Goal: Transaction & Acquisition: Register for event/course

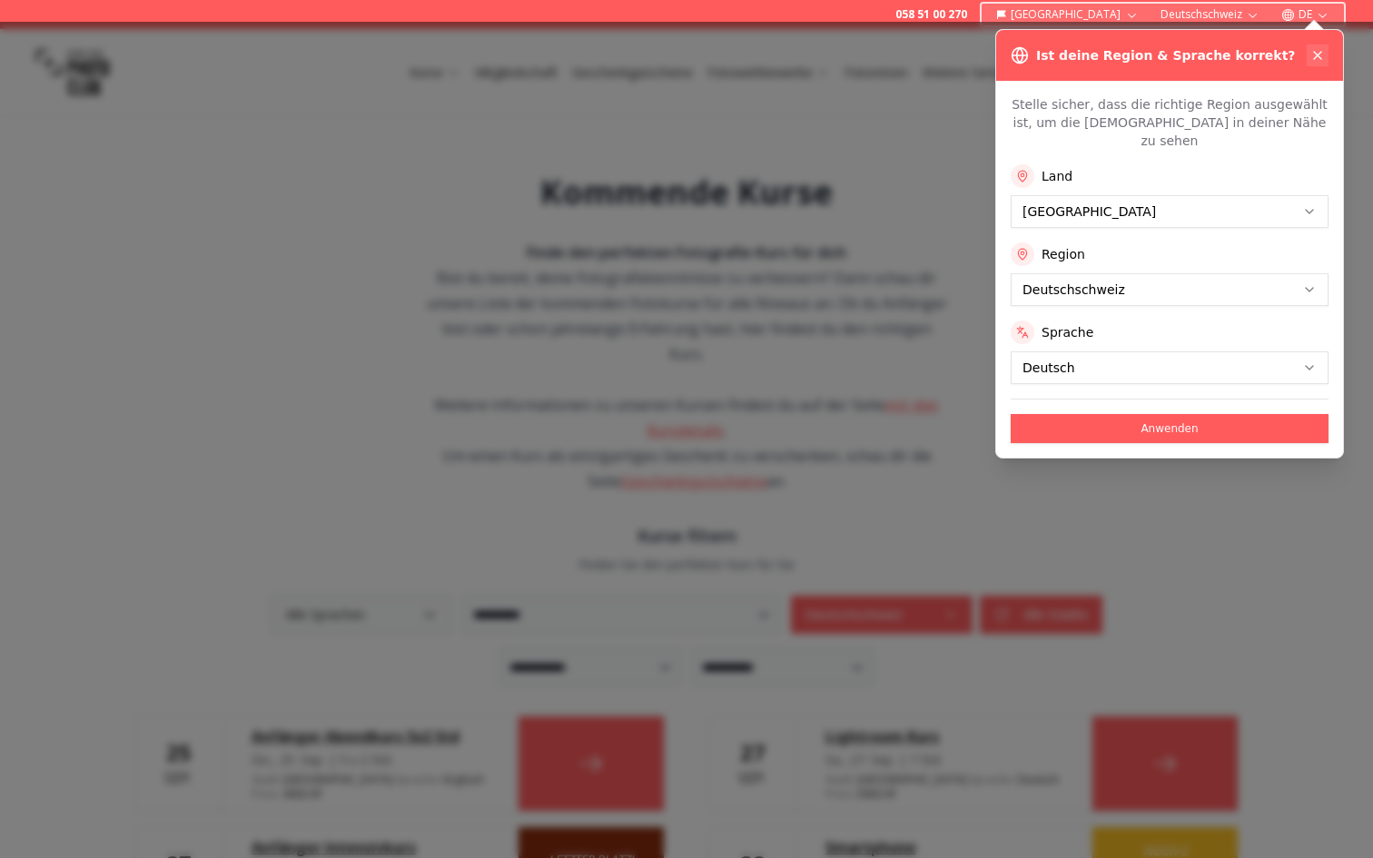
click at [1320, 58] on icon at bounding box center [1317, 55] width 7 height 7
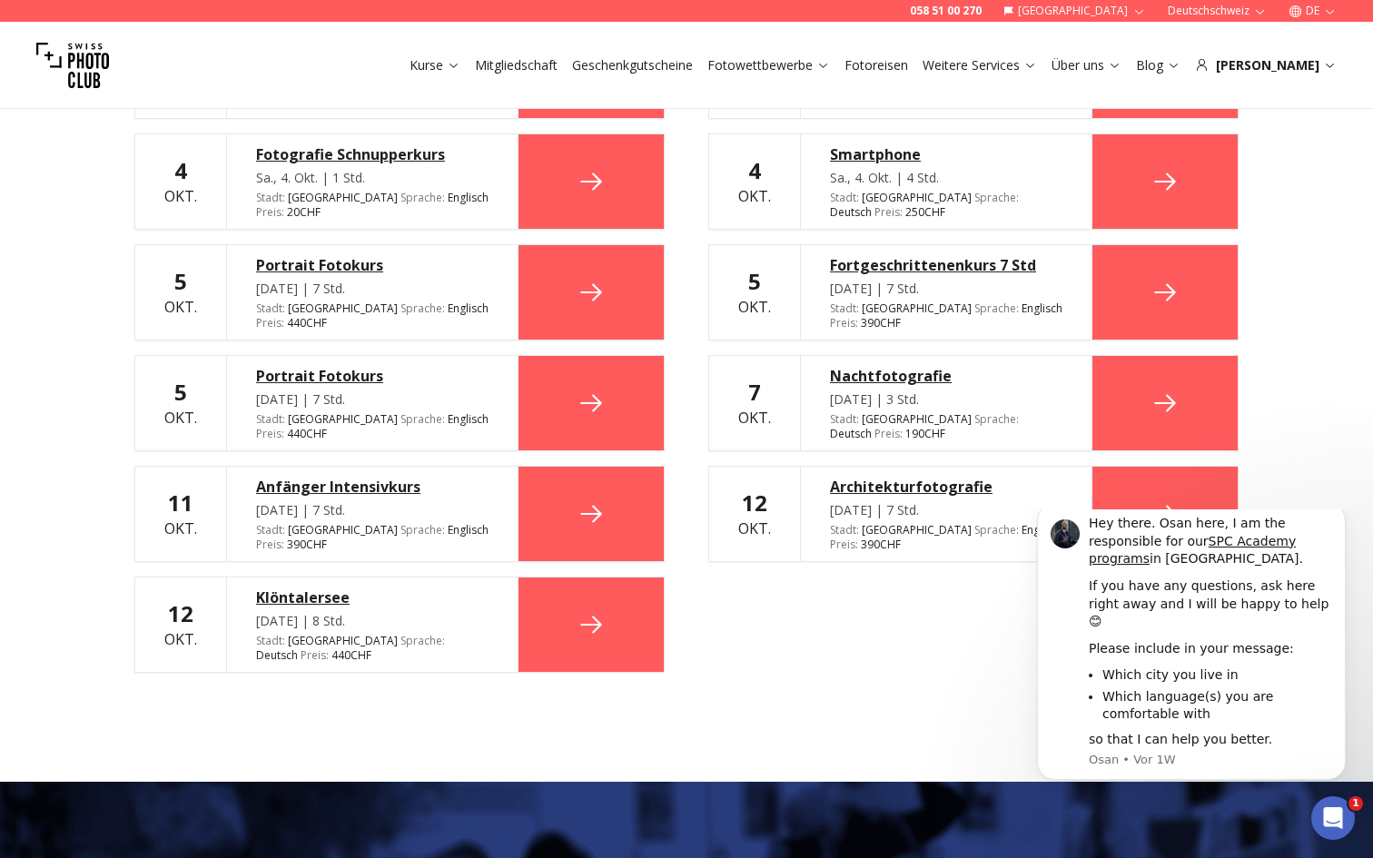
scroll to position [938, 0]
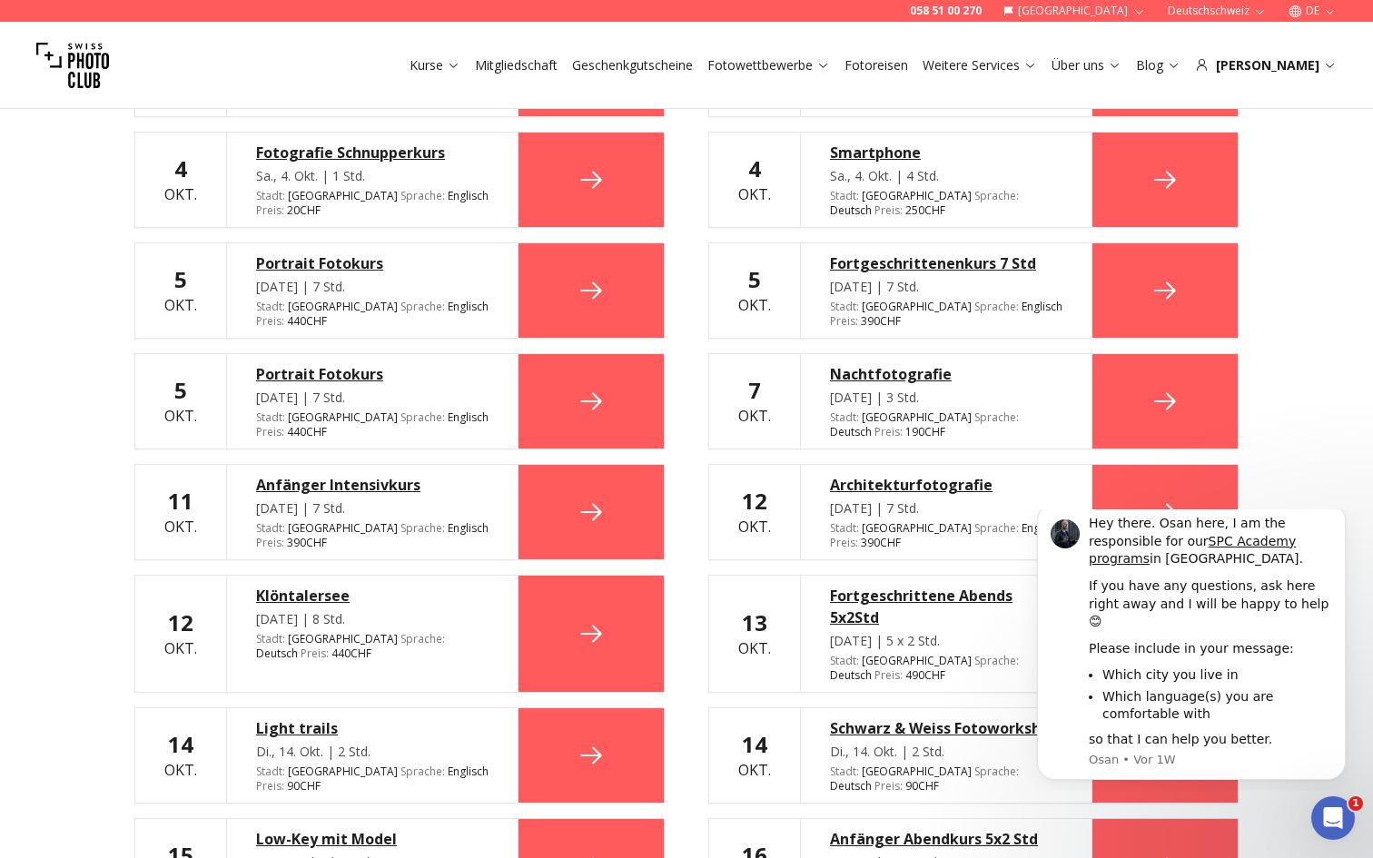
click at [898, 474] on div "Architekturfotografie" at bounding box center [946, 485] width 232 height 22
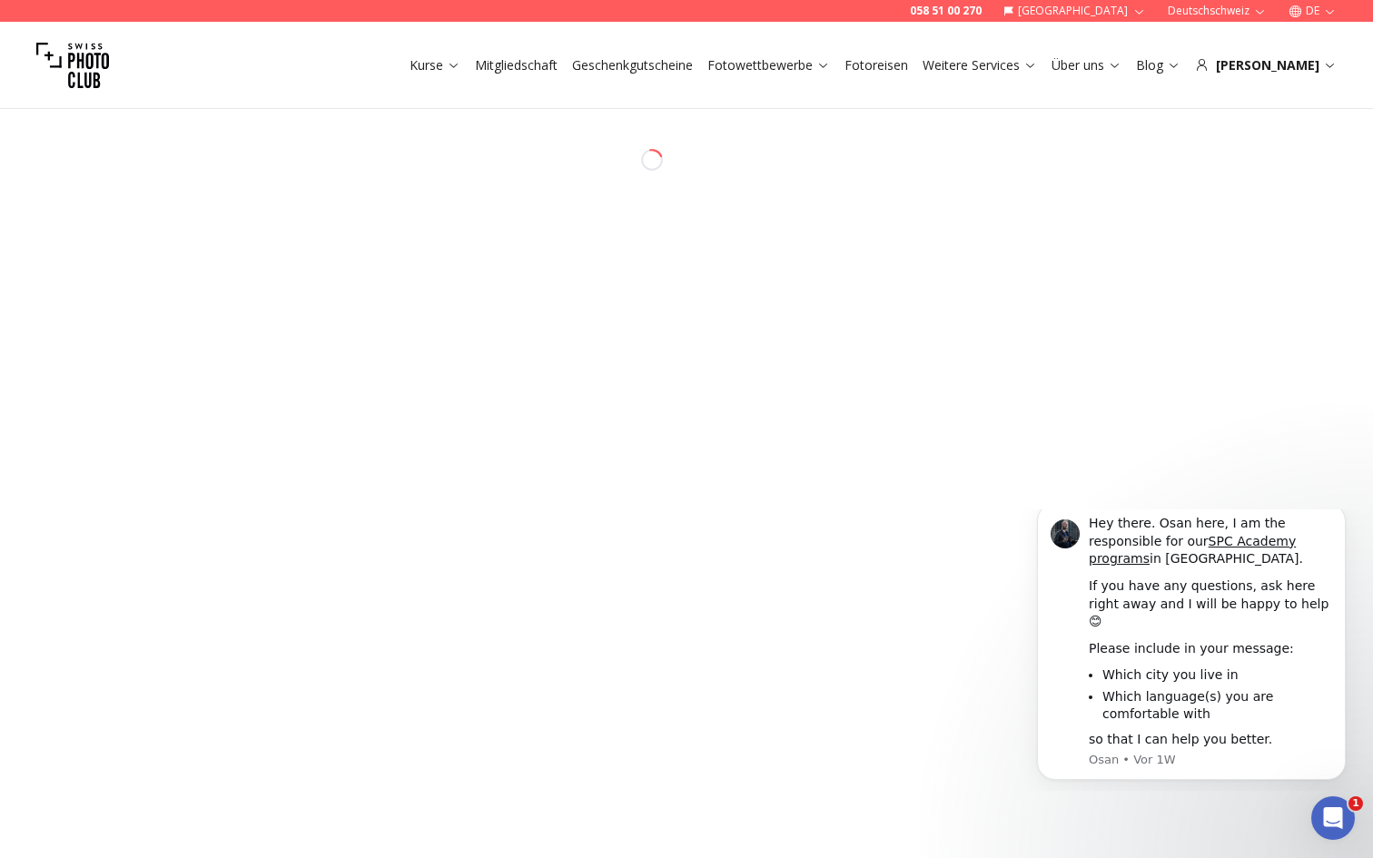
select select "*******"
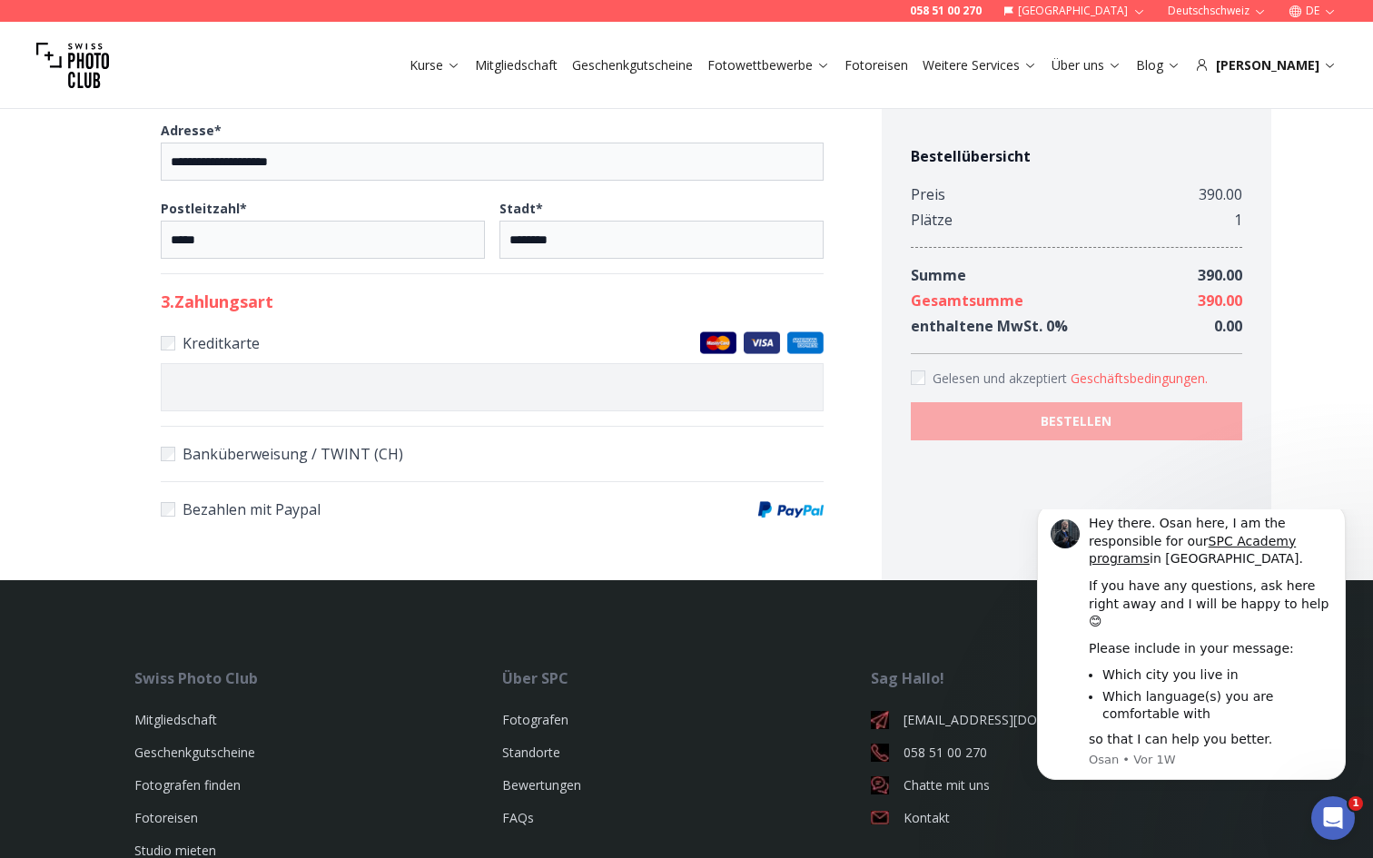
scroll to position [853, 0]
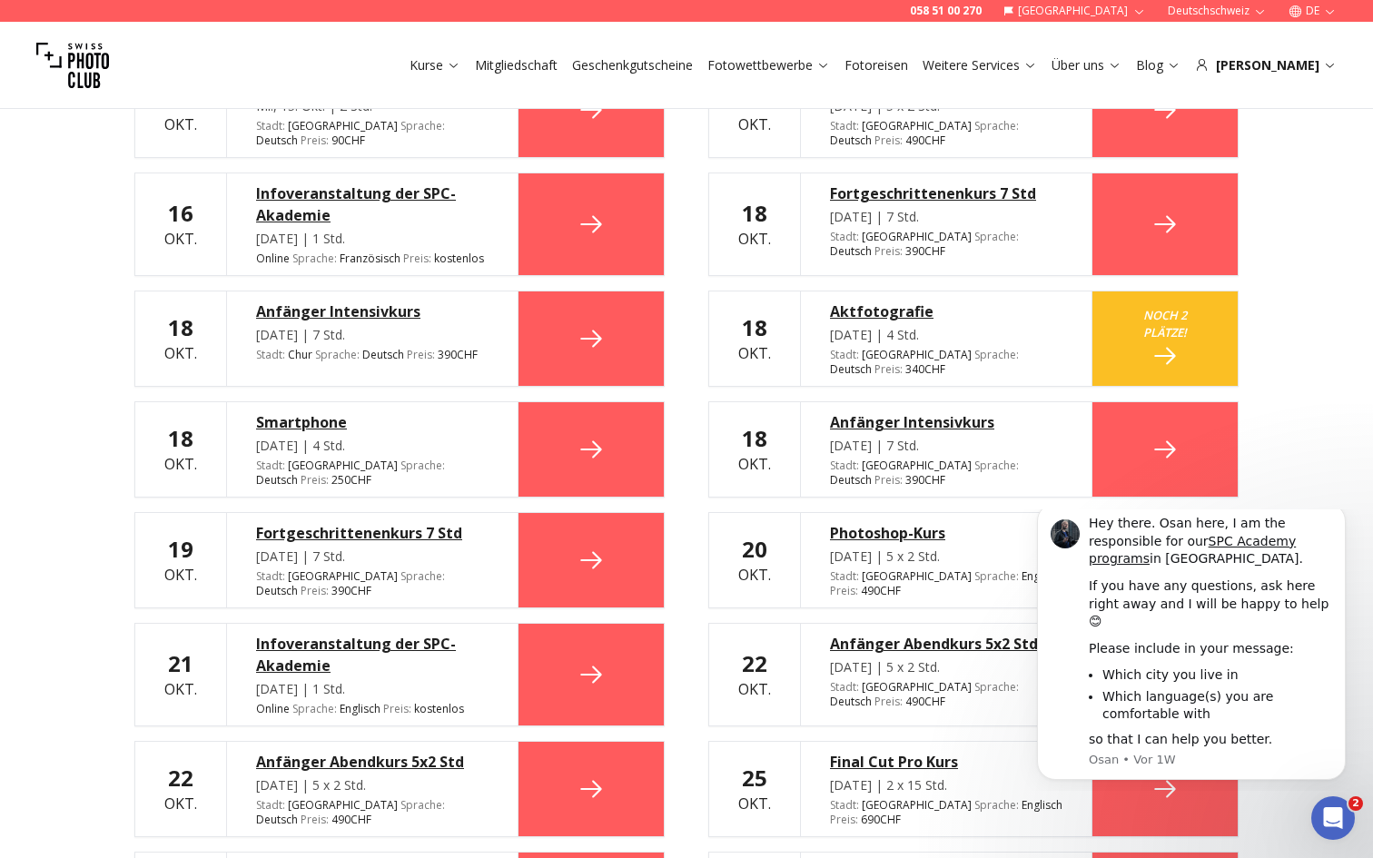
scroll to position [1704, 0]
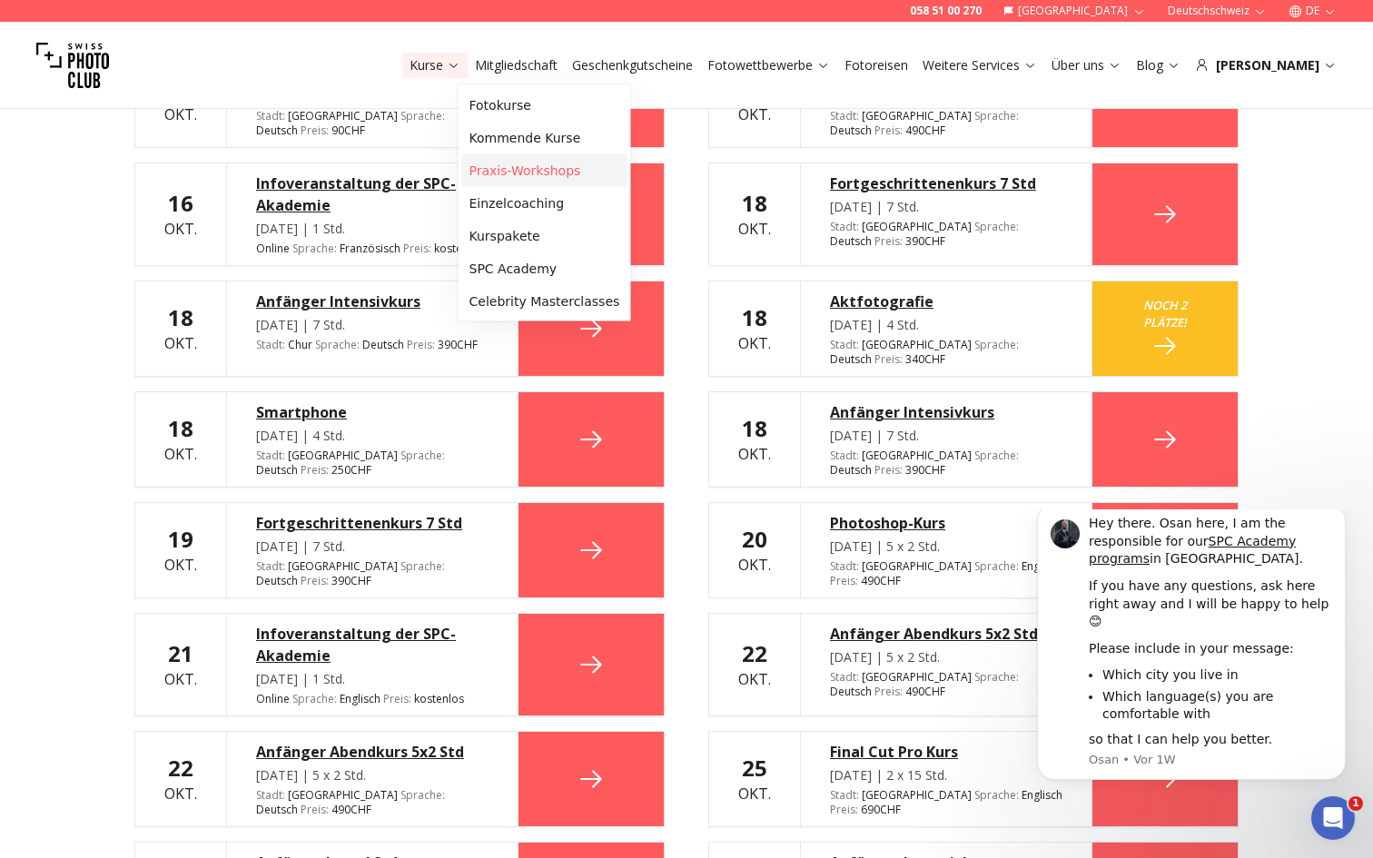
click at [530, 167] on link "Praxis-Workshops" at bounding box center [544, 170] width 165 height 33
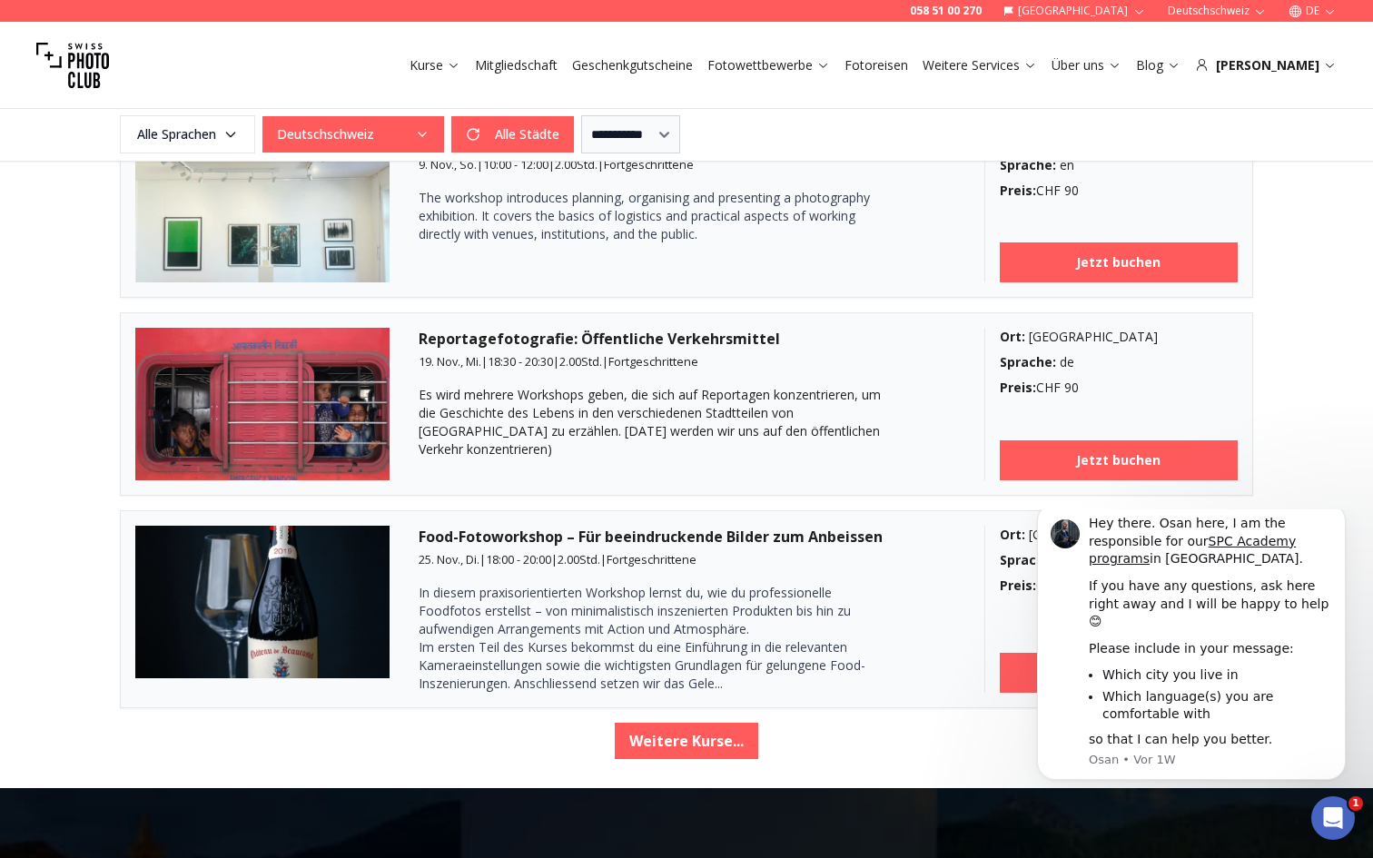
scroll to position [2956, 0]
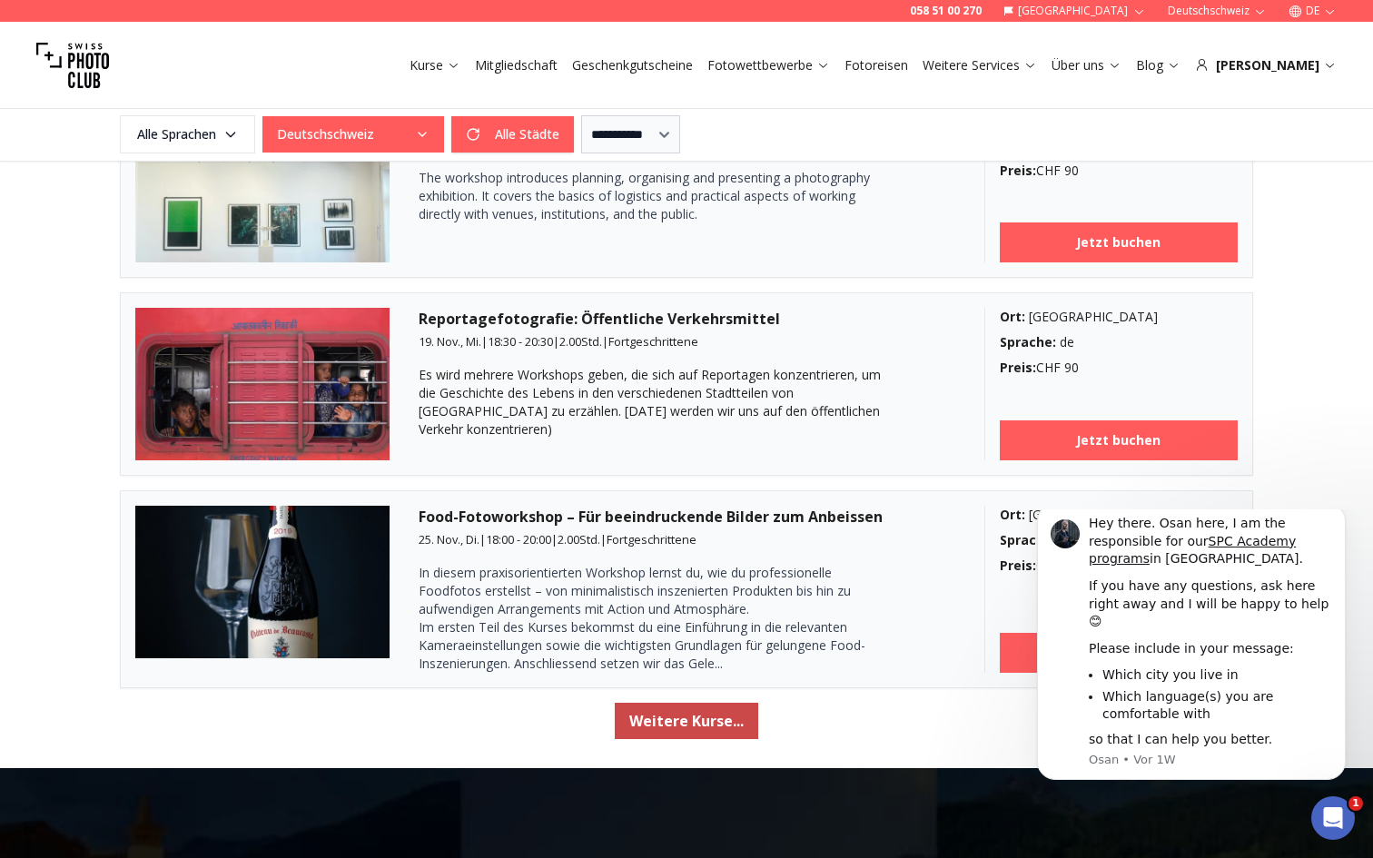
click at [654, 714] on button "Weitere Kurse..." at bounding box center [686, 721] width 143 height 36
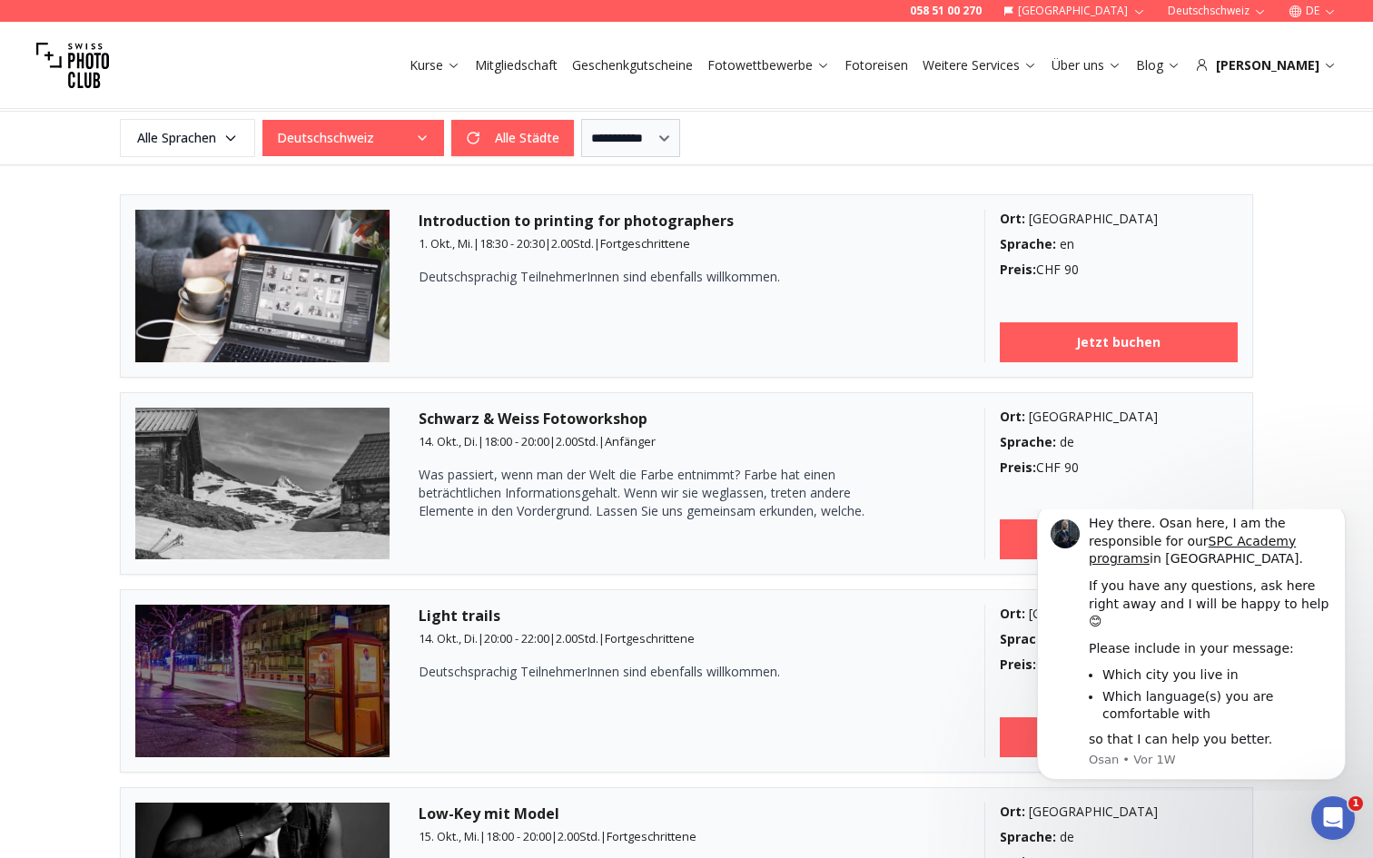
scroll to position [426, 0]
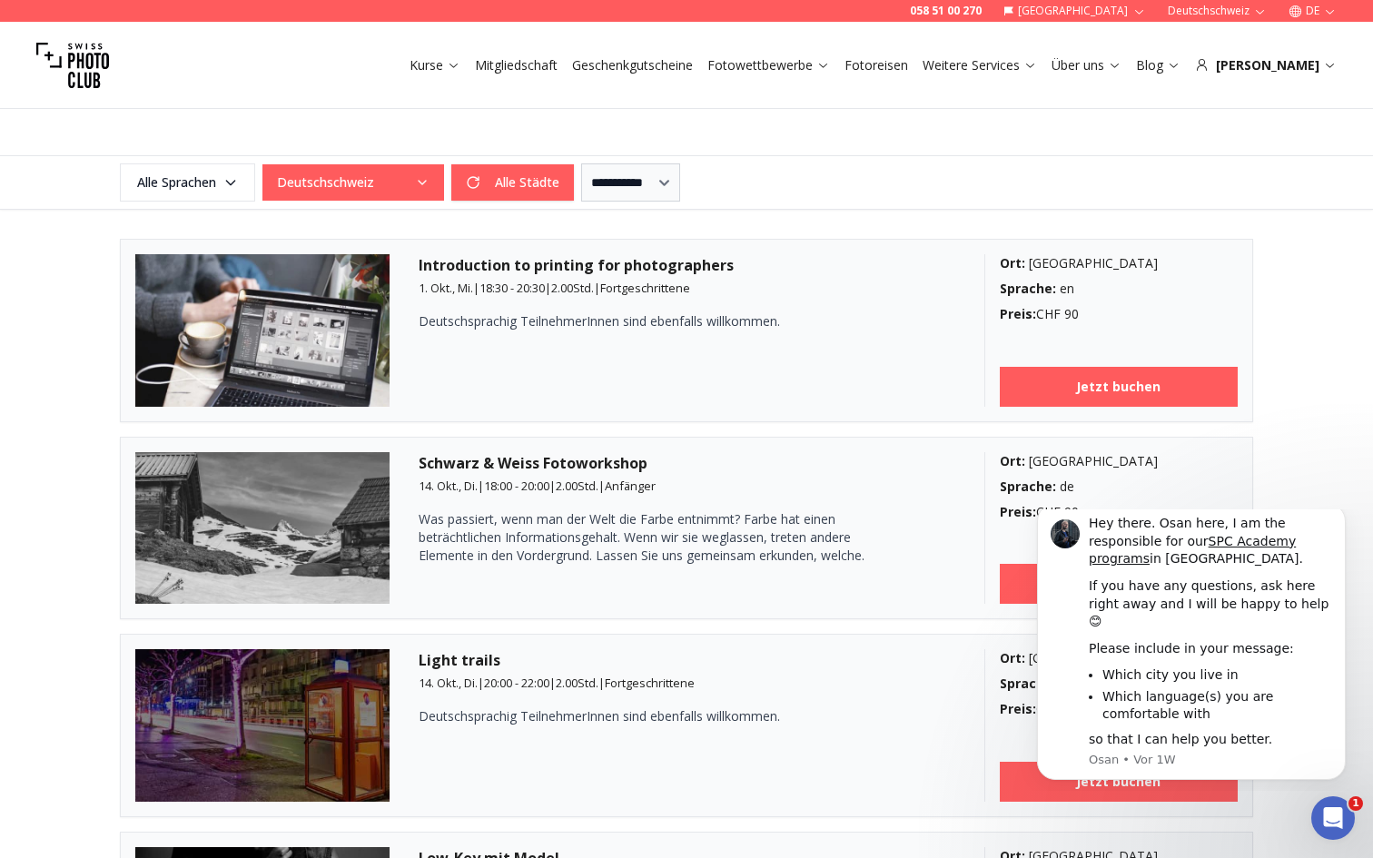
click at [407, 181] on button "Deutschschweiz" at bounding box center [353, 182] width 182 height 36
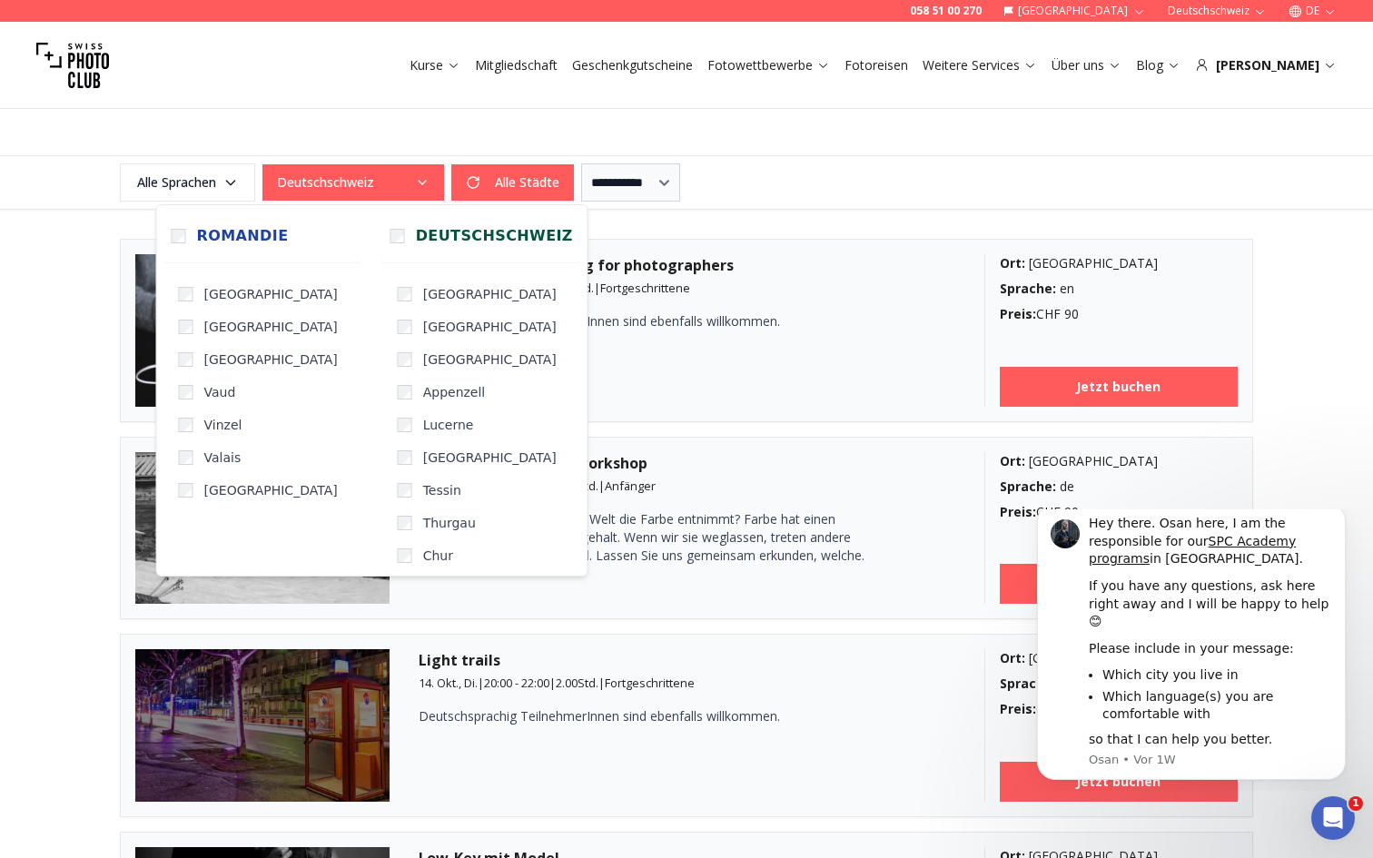
click at [407, 181] on button "Deutschschweiz" at bounding box center [353, 182] width 182 height 36
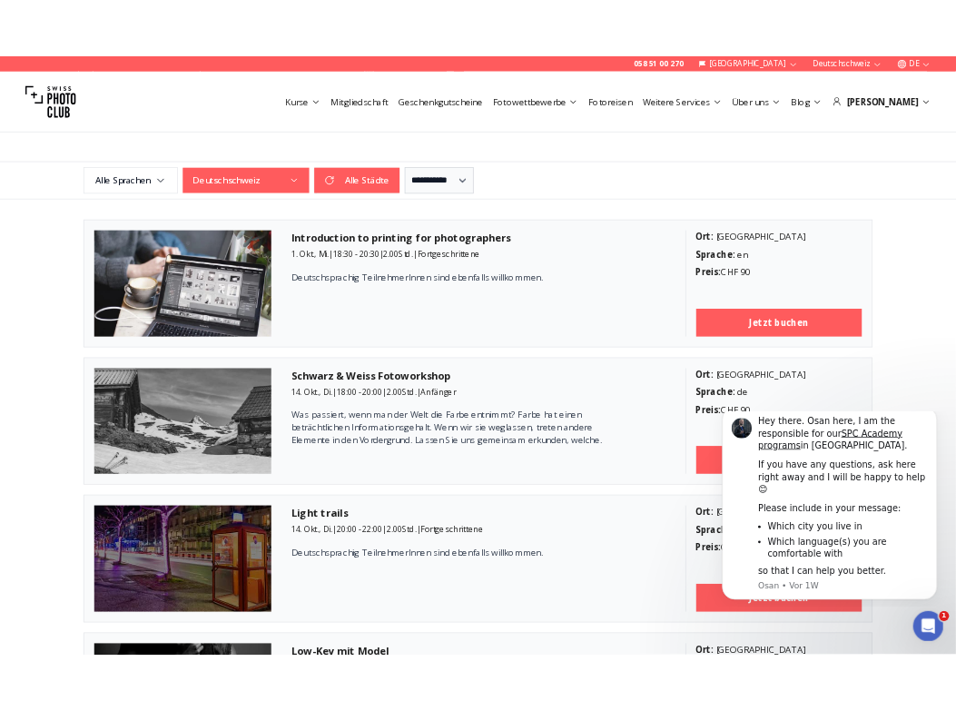
scroll to position [423, 0]
